Goal: Navigation & Orientation: Find specific page/section

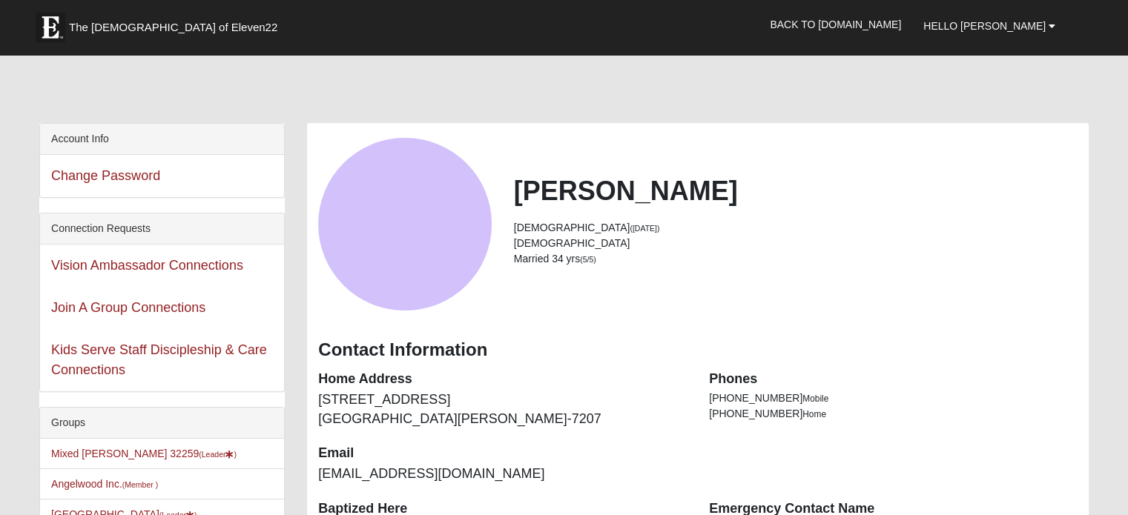
scroll to position [297, 0]
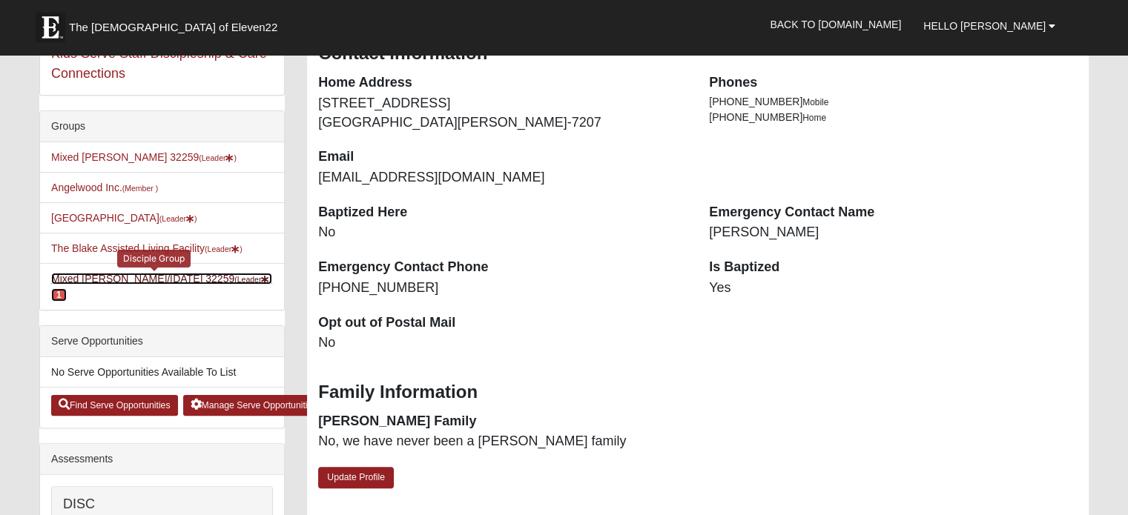
click at [117, 290] on link "Mixed [PERSON_NAME]/[DATE] 32259 (Leader ) 1" at bounding box center [161, 286] width 221 height 27
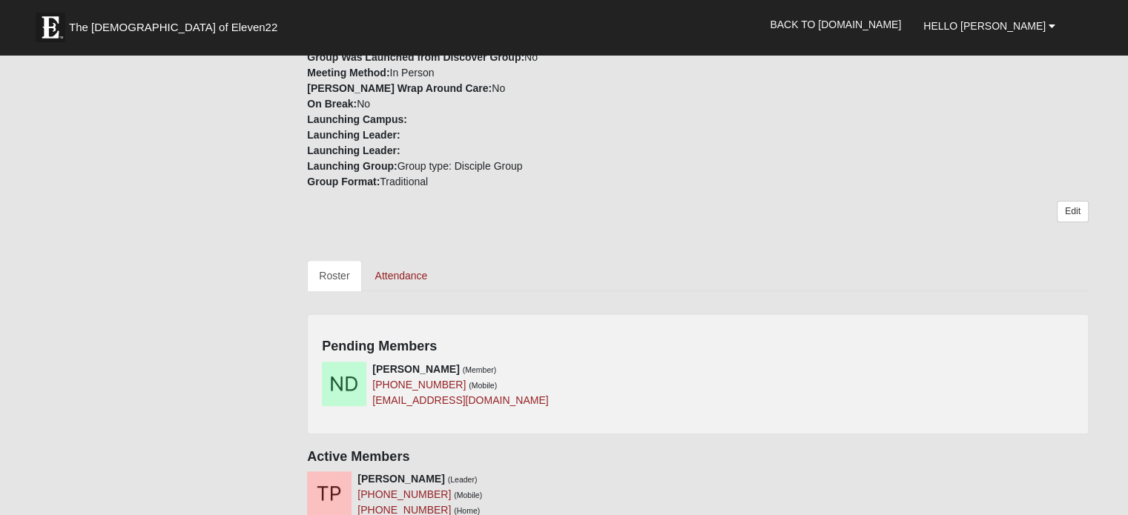
scroll to position [593, 0]
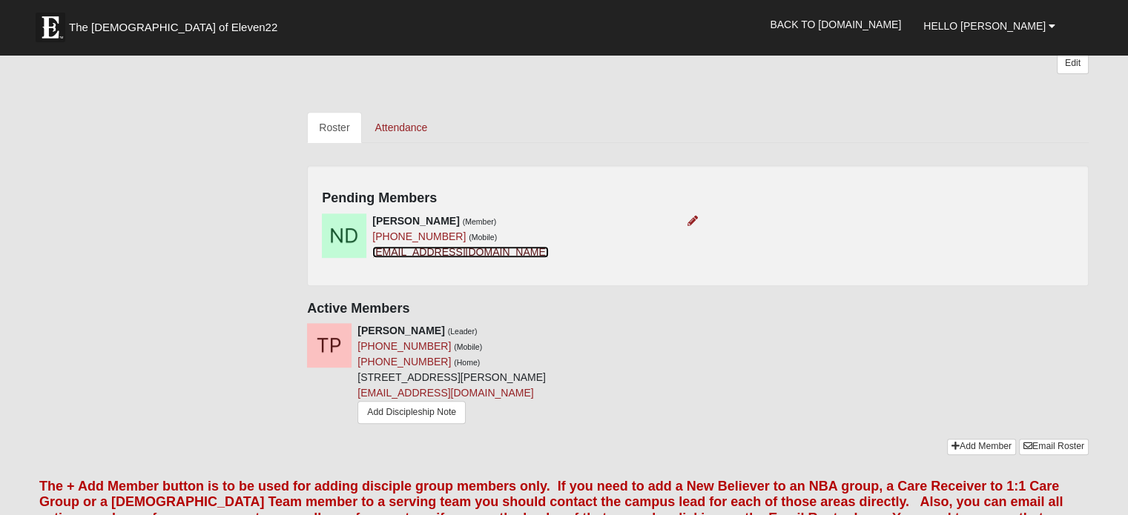
click at [395, 253] on link "natedietzman@gmail.com" at bounding box center [460, 252] width 176 height 12
